Goal: Information Seeking & Learning: Learn about a topic

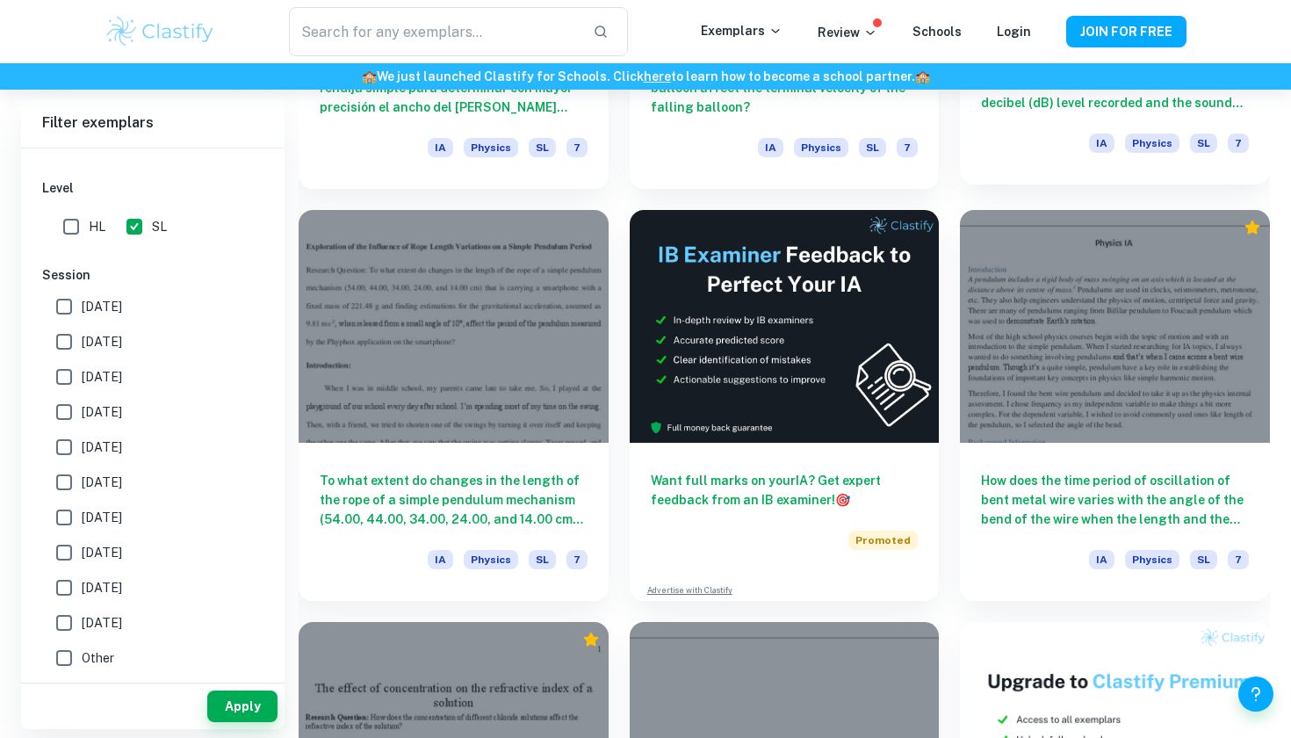
scroll to position [4911, 0]
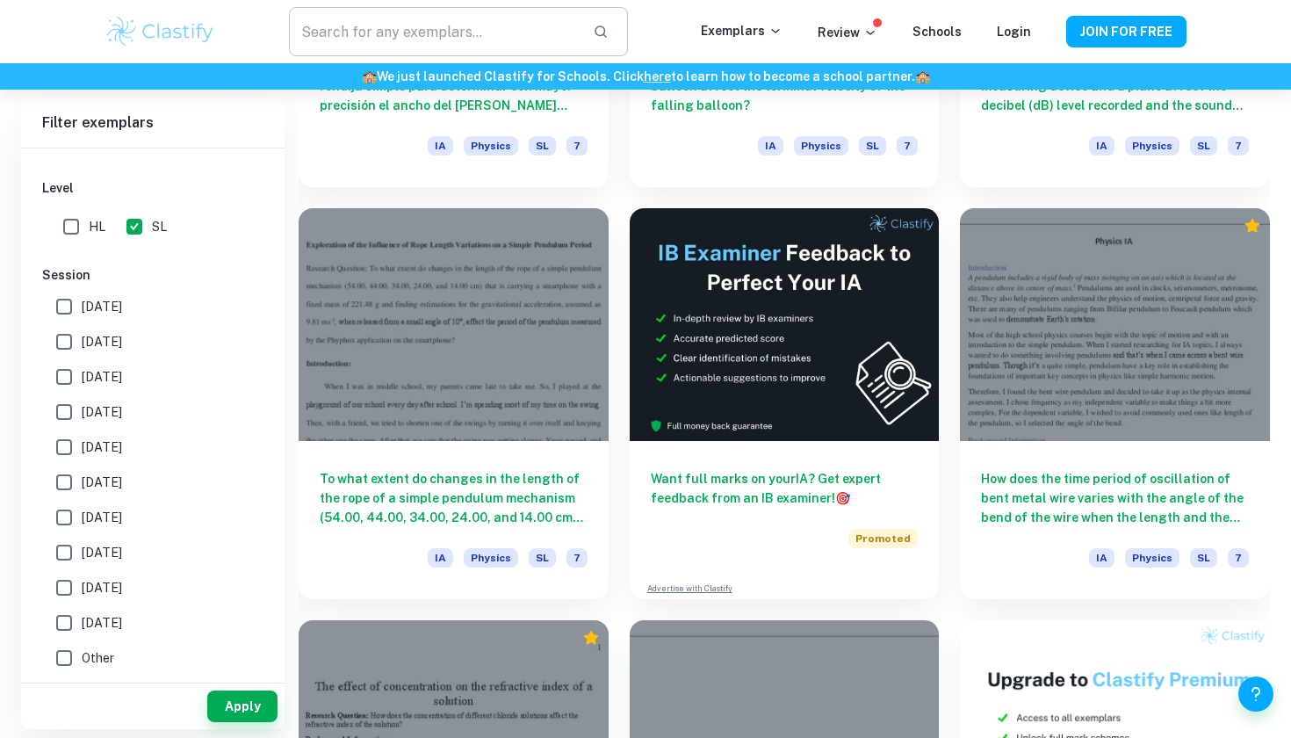
click at [446, 37] on input "text" at bounding box center [434, 31] width 290 height 49
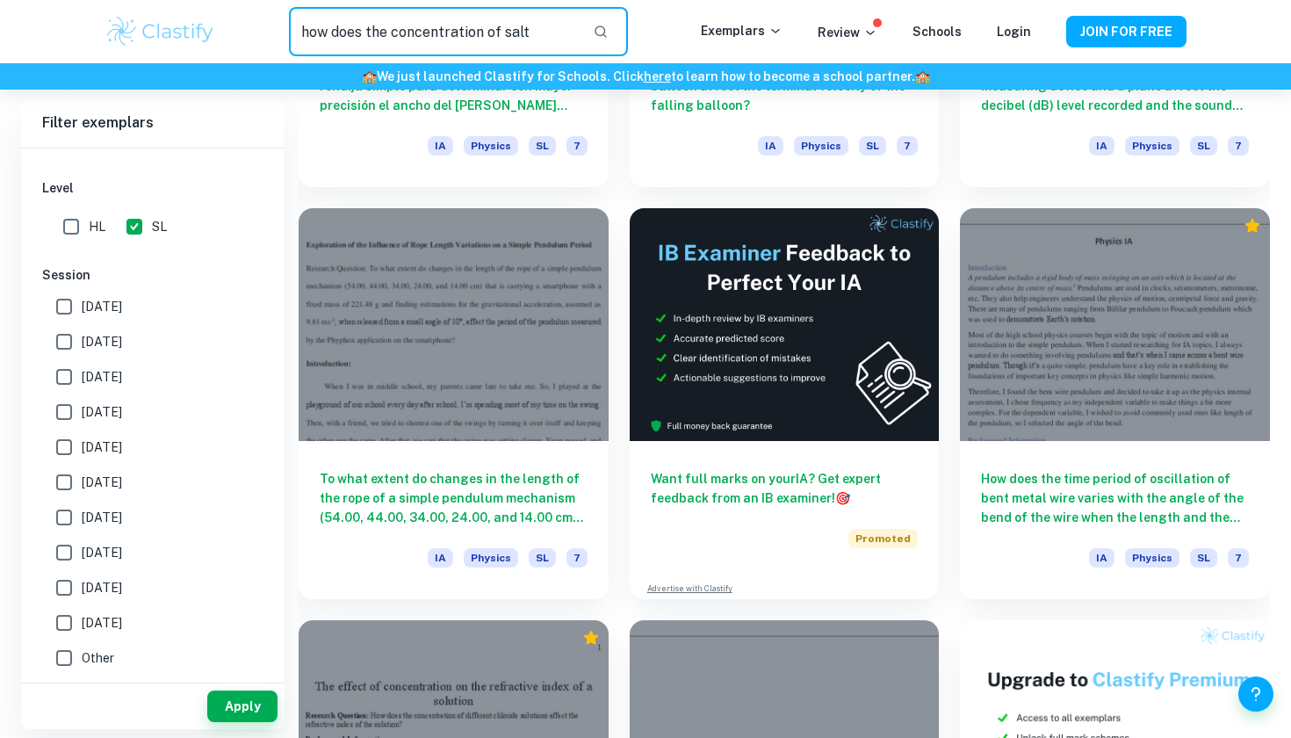
type input "how does the concentration of salt"
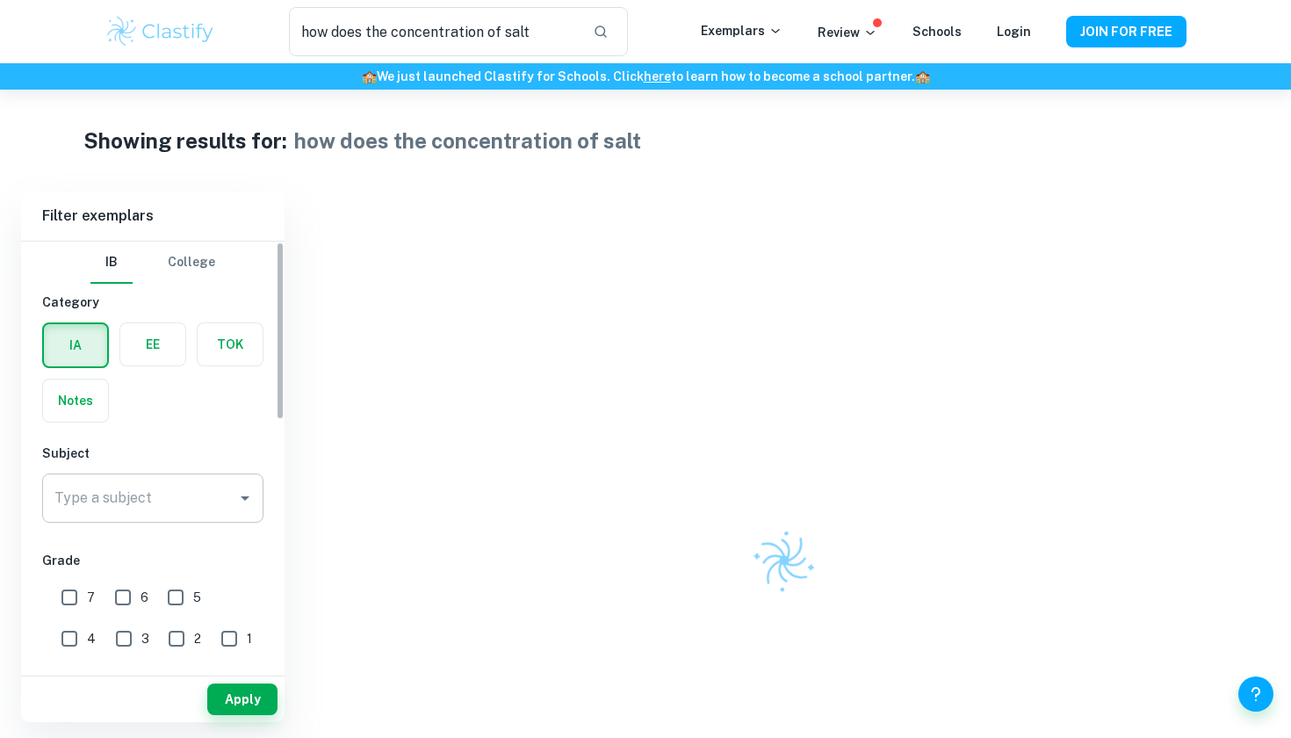
click at [199, 498] on input "Type a subject" at bounding box center [139, 497] width 179 height 33
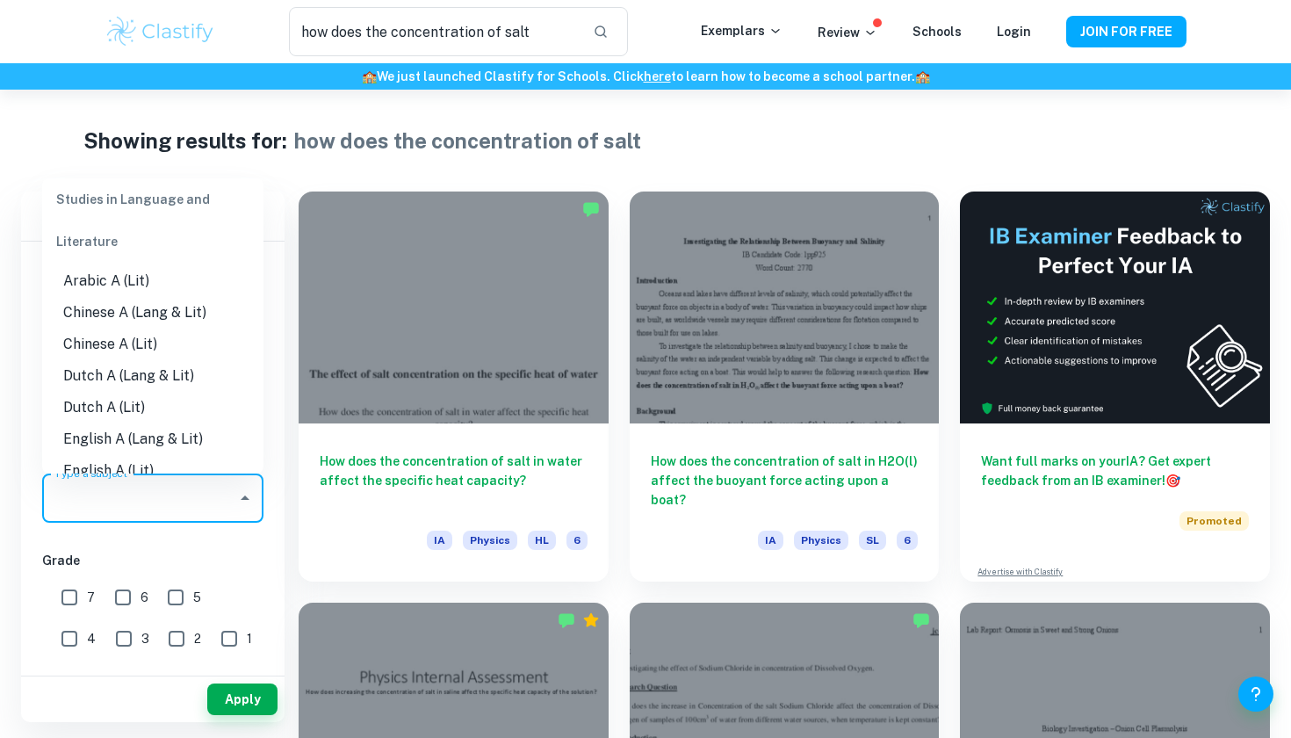
scroll to position [56, 0]
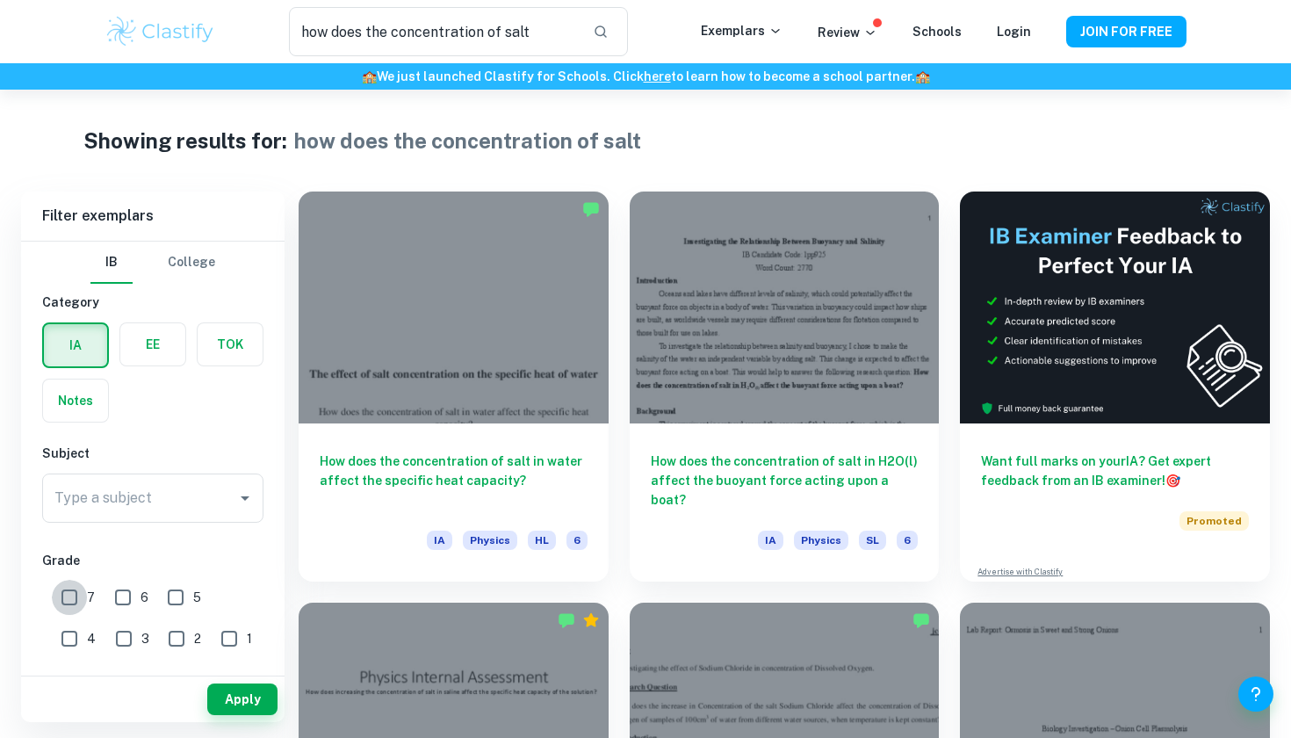
click at [75, 600] on input "7" at bounding box center [69, 597] width 35 height 35
checkbox input "true"
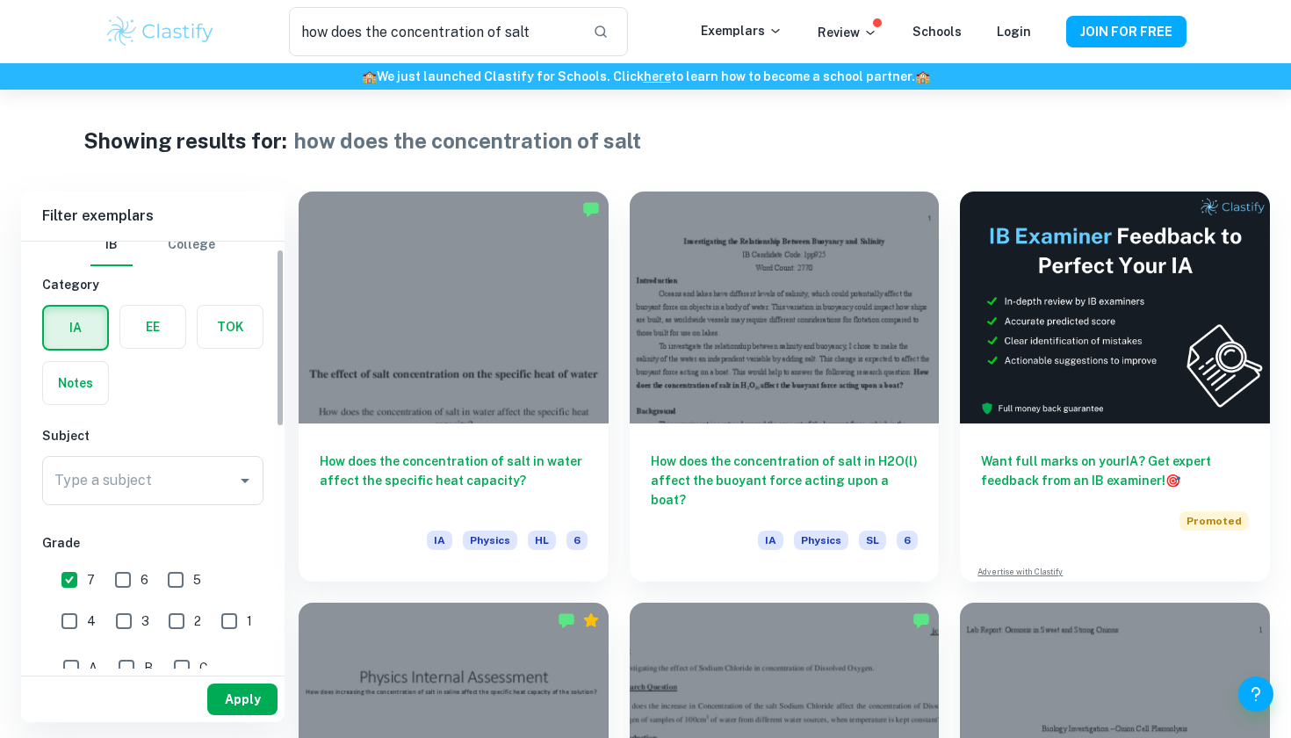
click at [242, 704] on button "Apply" at bounding box center [242, 699] width 70 height 32
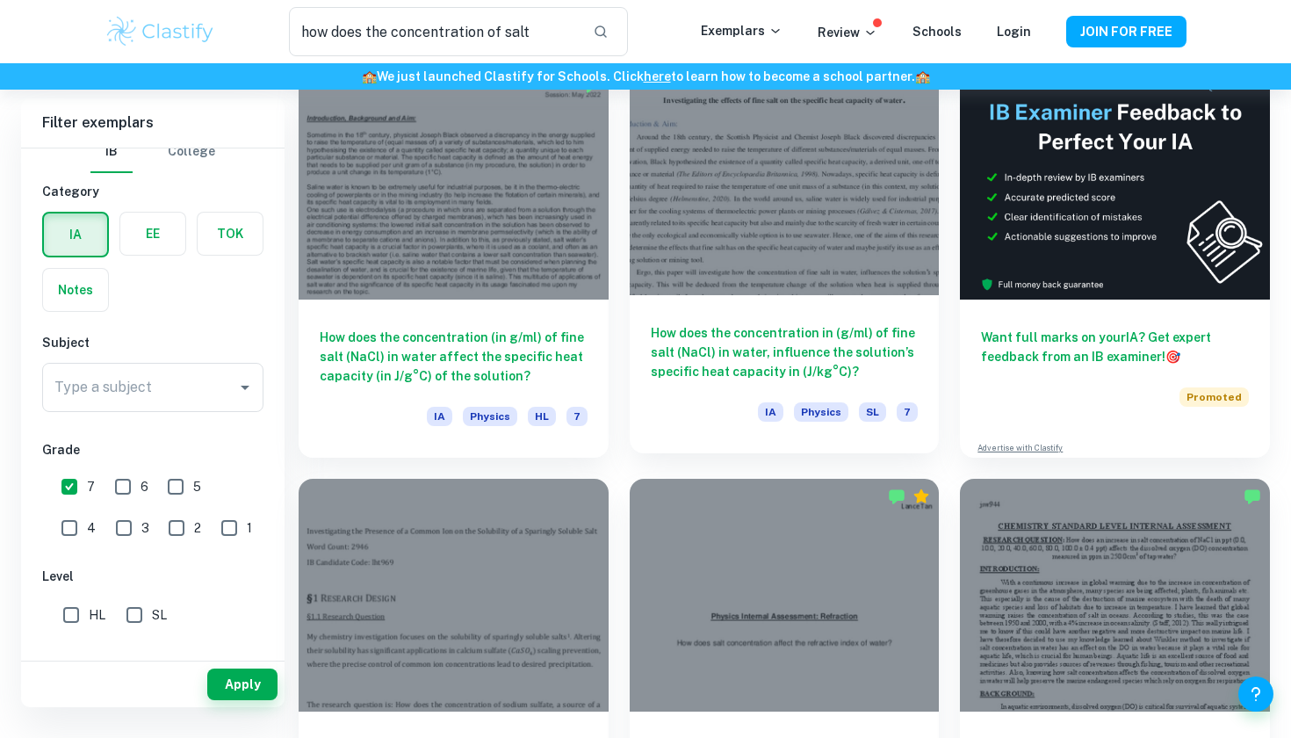
scroll to position [33, 0]
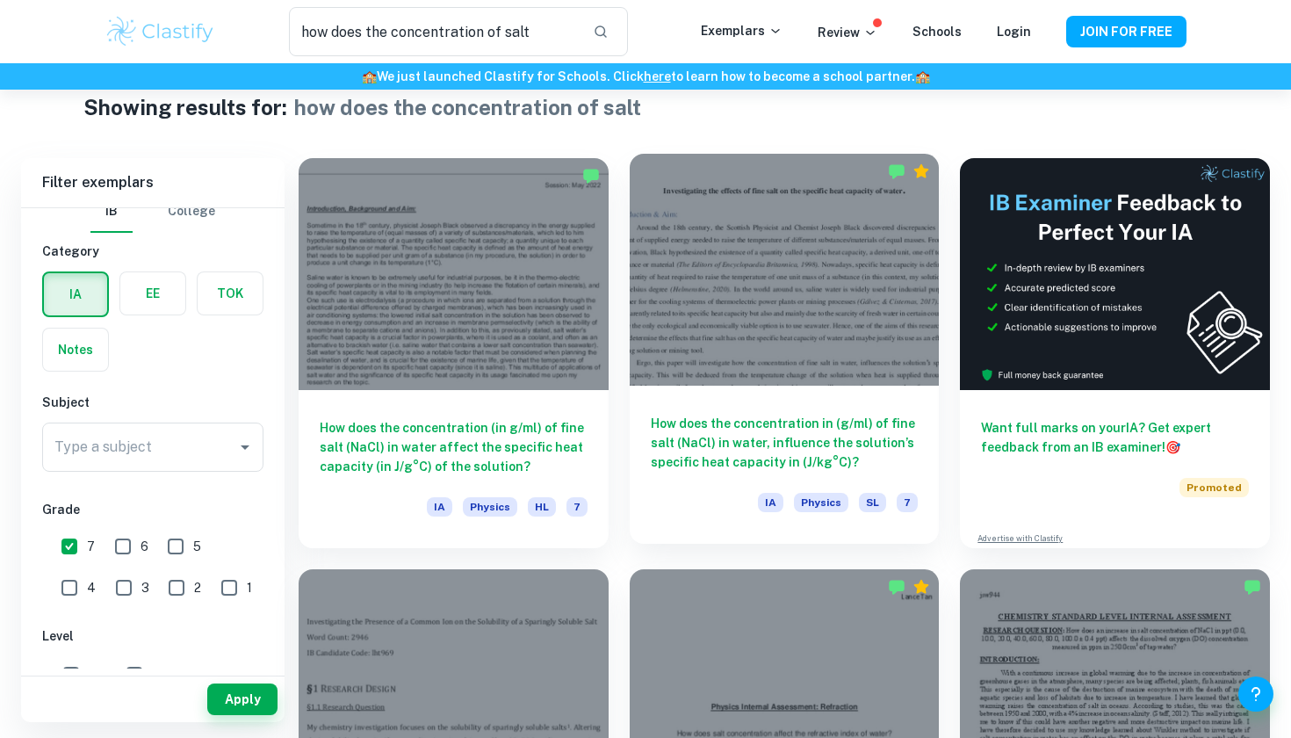
click at [705, 432] on h6 "How does the concentration in (g/ml) of fine salt (NaCl) in water, influence th…" at bounding box center [785, 443] width 268 height 58
